Goal: Navigation & Orientation: Find specific page/section

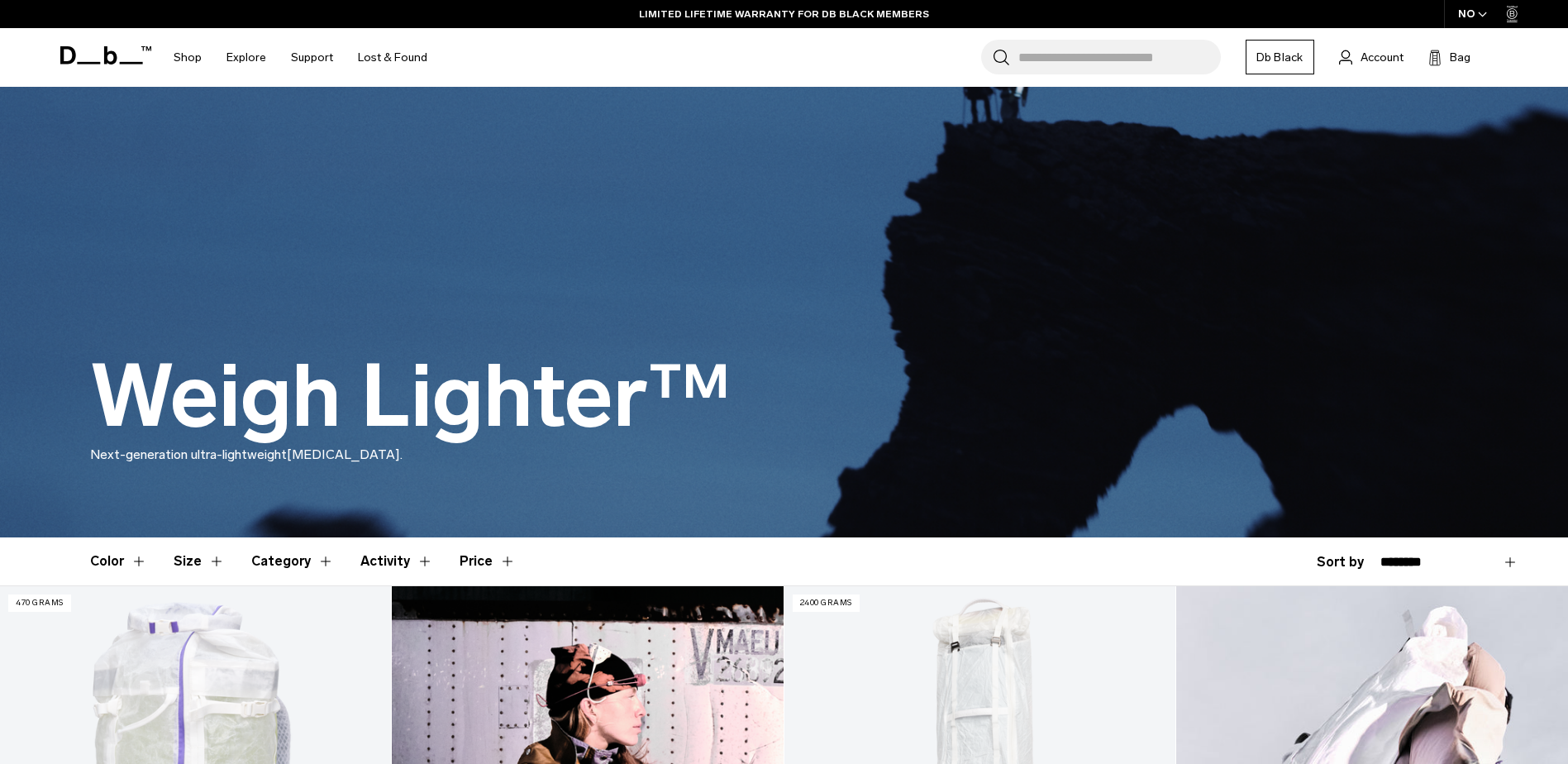
click at [1476, 17] on div "NO" at bounding box center [1472, 14] width 57 height 28
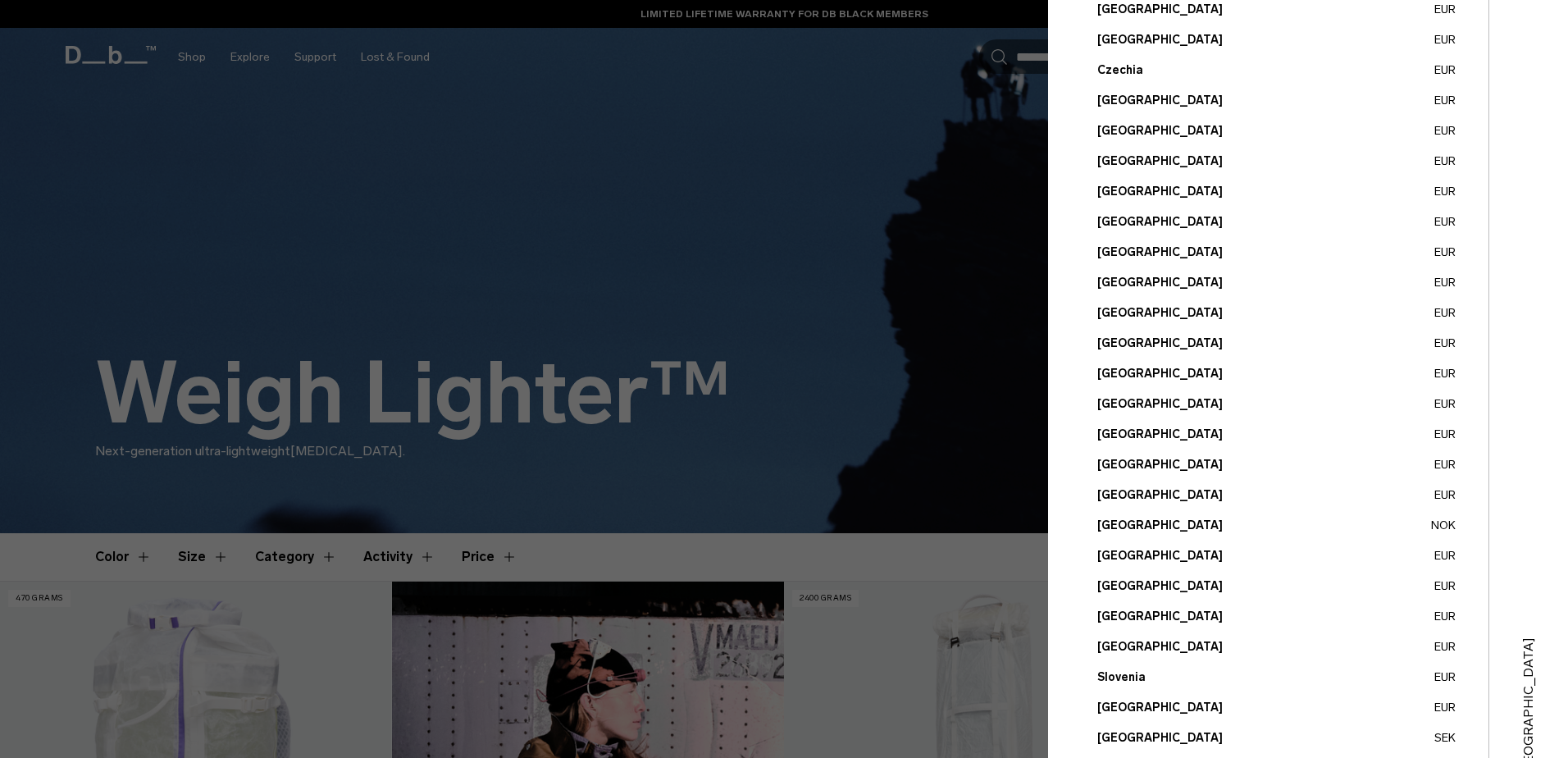
scroll to position [327, 0]
click at [1147, 590] on button "Portugal EUR" at bounding box center [1276, 585] width 358 height 17
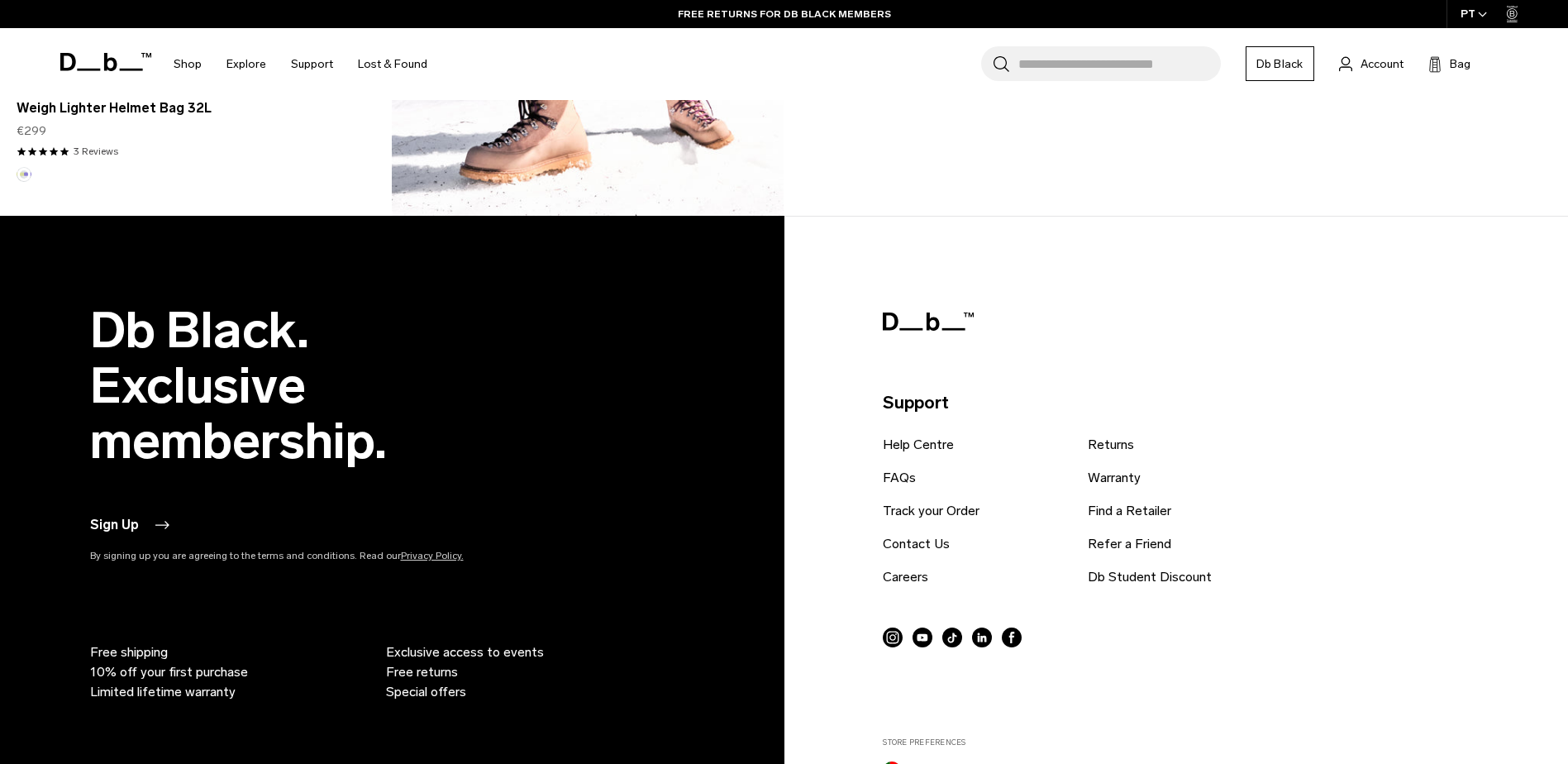
scroll to position [2064, 0]
click at [1352, 387] on div "Support Help Centre FAQs Track your Order Contact Us Careers Returns Warranty F…" at bounding box center [1172, 612] width 579 height 623
